Goal: Task Accomplishment & Management: Manage account settings

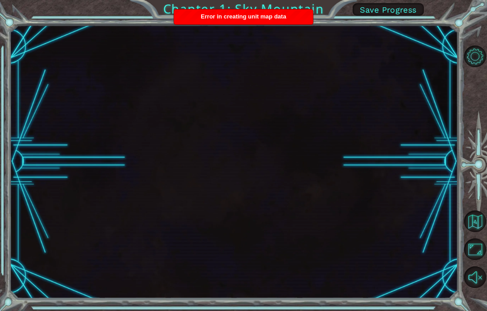
click at [241, 54] on button "Level Options" at bounding box center [475, 57] width 22 height 22
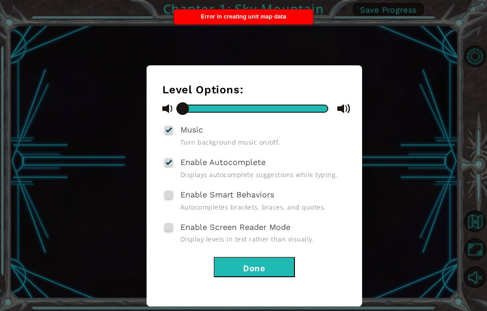
click at [241, 114] on div "Level Options: Music Turn background music on/off. Enable Autocomplete Displays…" at bounding box center [243, 155] width 487 height 311
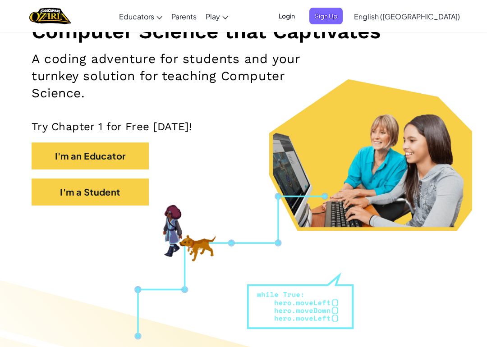
scroll to position [148, 0]
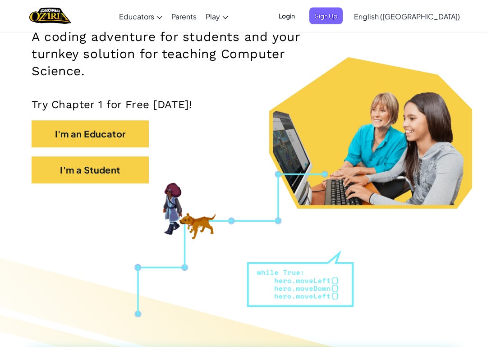
click at [343, 15] on span "Sign Up" at bounding box center [325, 16] width 33 height 17
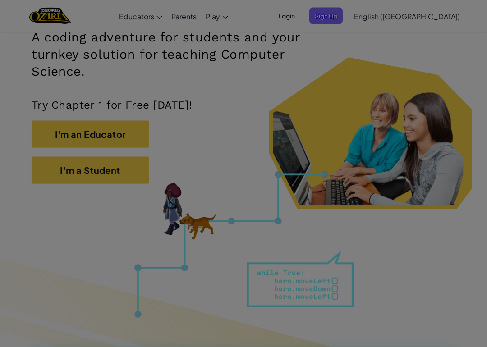
scroll to position [149, 0]
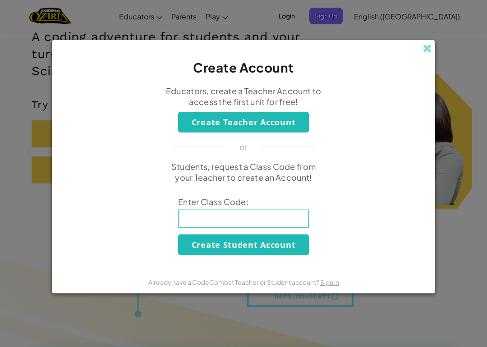
click at [413, 49] on div "Create Account" at bounding box center [243, 58] width 383 height 37
click at [420, 52] on div "Create Account" at bounding box center [243, 58] width 383 height 37
click at [422, 57] on div "Create Account" at bounding box center [243, 58] width 383 height 37
click at [427, 52] on span at bounding box center [427, 48] width 9 height 9
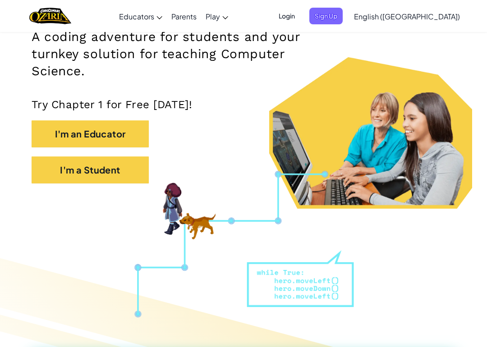
click at [300, 14] on span "Login" at bounding box center [286, 16] width 27 height 17
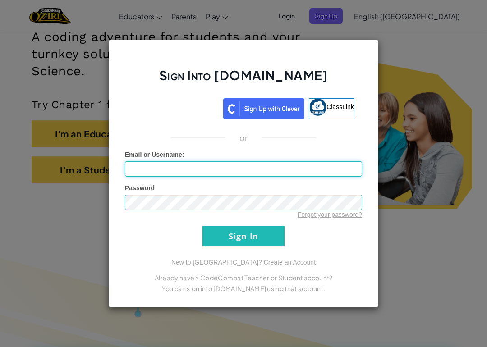
type input "[EMAIL_ADDRESS][DOMAIN_NAME]"
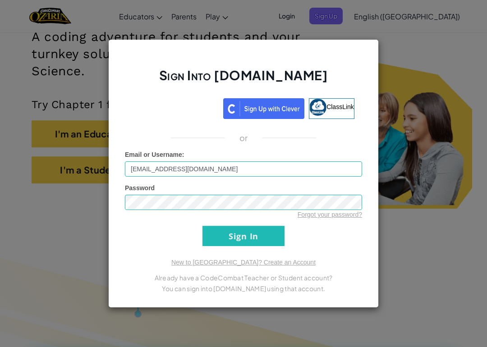
click at [270, 233] on input "Sign In" at bounding box center [244, 236] width 82 height 20
click at [252, 238] on input "Sign In" at bounding box center [244, 236] width 82 height 20
